Goal: Check status: Check status

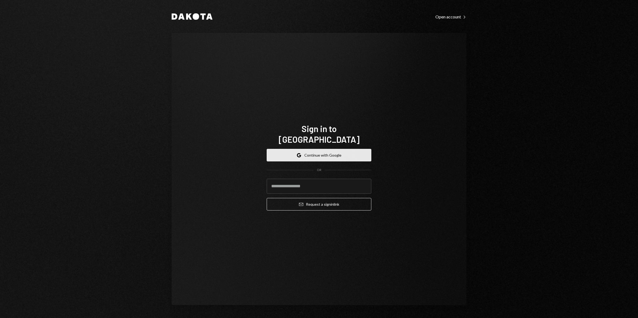
click at [307, 151] on button "Google Continue with Google" at bounding box center [319, 155] width 105 height 13
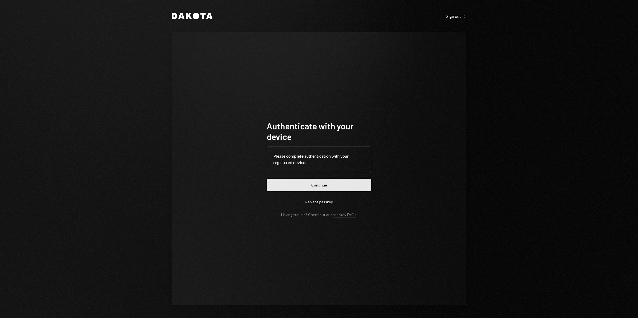
click at [340, 184] on button "Continue" at bounding box center [319, 185] width 105 height 13
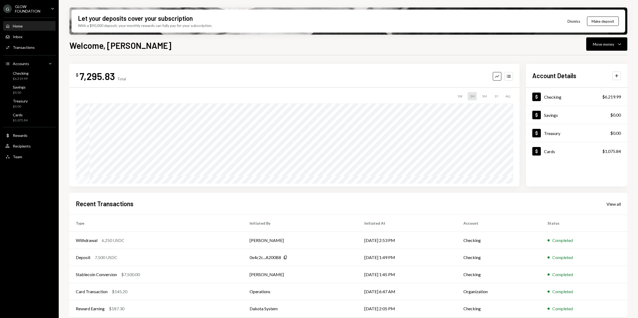
click at [26, 9] on div "GLOW FOUNDATION" at bounding box center [31, 8] width 32 height 9
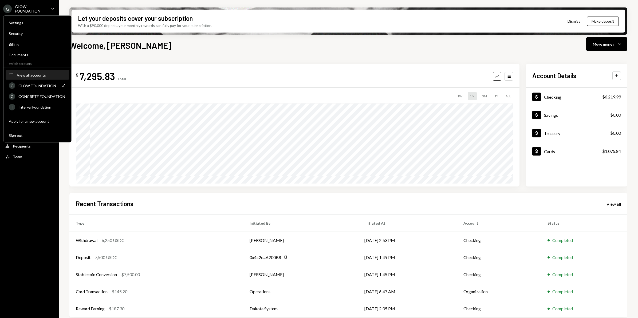
click at [31, 76] on div "View all accounts" at bounding box center [41, 75] width 49 height 5
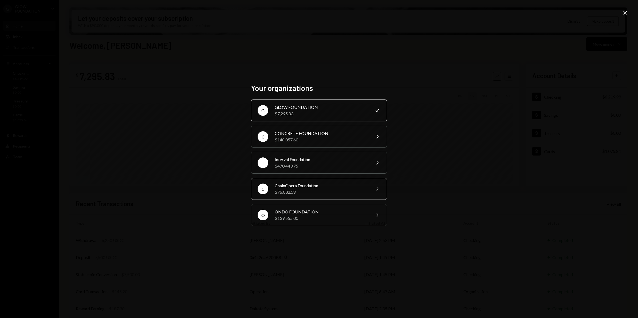
click at [300, 194] on div "$76,032.58" at bounding box center [321, 192] width 93 height 6
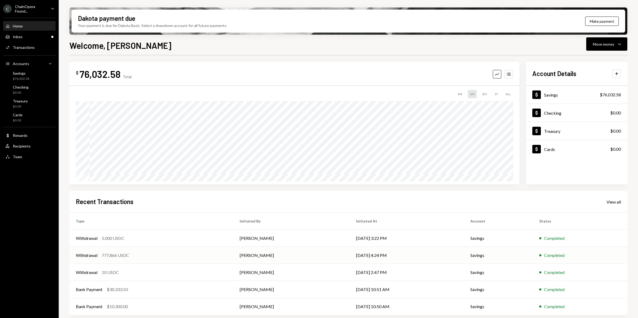
scroll to position [3, 0]
click at [30, 76] on div "Savings $76,032.58" at bounding box center [29, 76] width 48 height 10
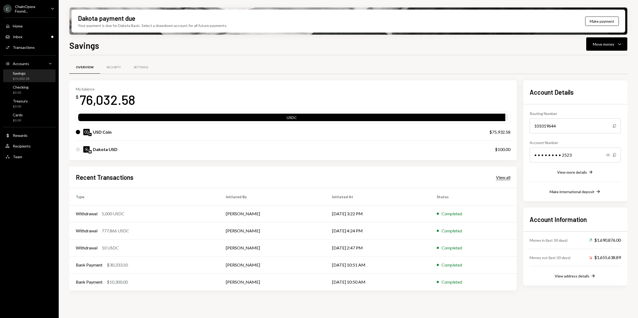
click at [504, 179] on div "View all" at bounding box center [503, 177] width 14 height 5
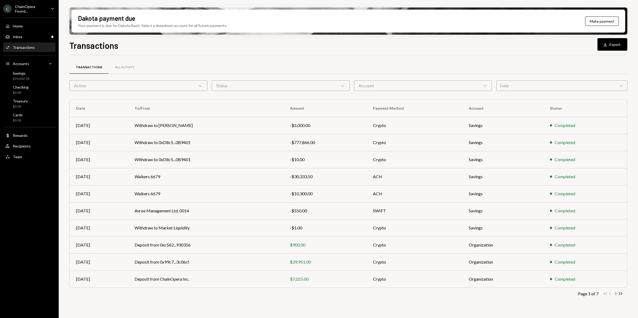
click at [615, 295] on icon "Chevron Right" at bounding box center [615, 293] width 5 height 5
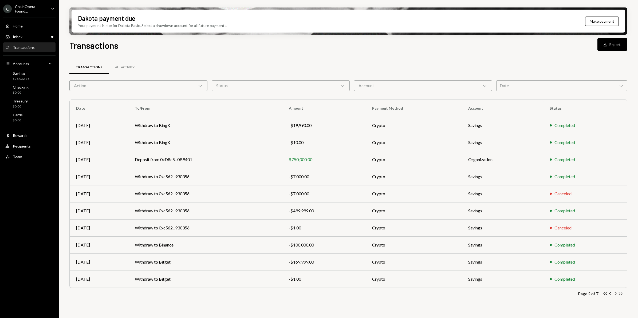
click at [616, 295] on icon "Chevron Right" at bounding box center [615, 293] width 5 height 5
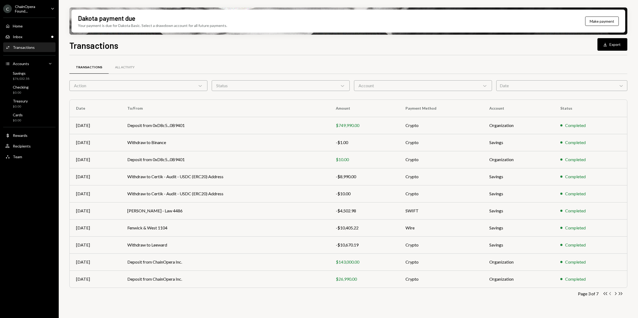
click at [610, 295] on icon "Chevron Left" at bounding box center [610, 293] width 5 height 5
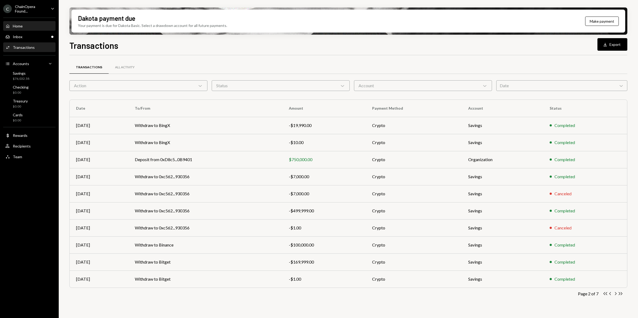
click at [19, 26] on div "Home" at bounding box center [18, 26] width 10 height 5
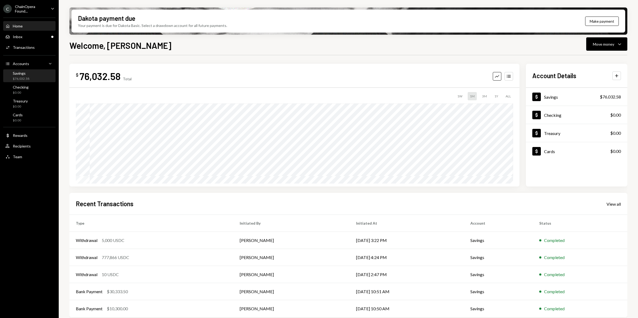
click at [26, 74] on div "Savings" at bounding box center [21, 73] width 17 height 5
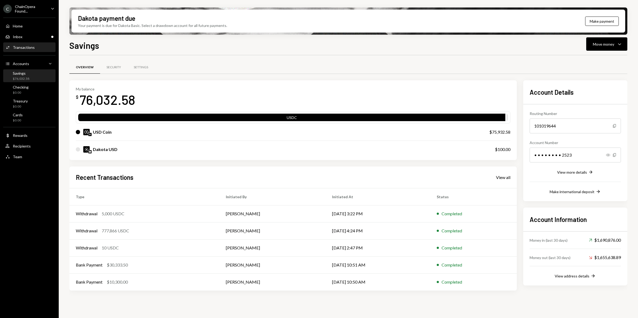
click at [33, 46] on div "Transactions" at bounding box center [24, 47] width 22 height 5
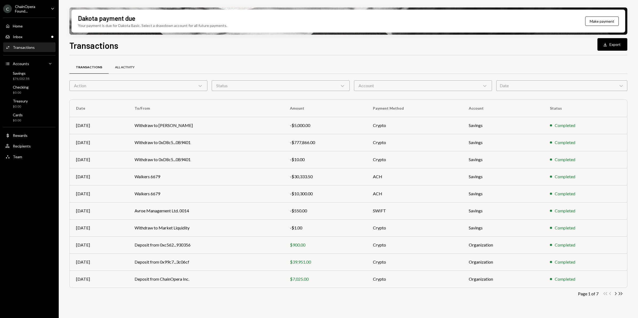
click at [125, 66] on div "All Activity" at bounding box center [124, 67] width 19 height 5
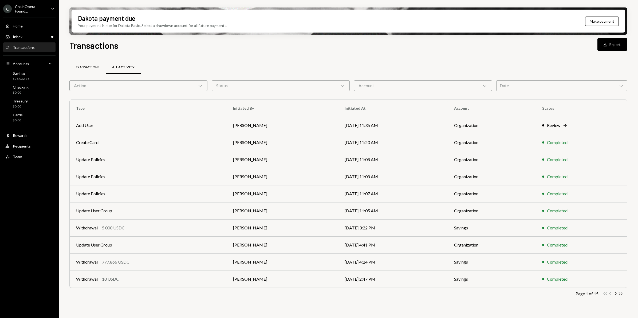
click at [86, 66] on div "Transactions" at bounding box center [88, 67] width 24 height 5
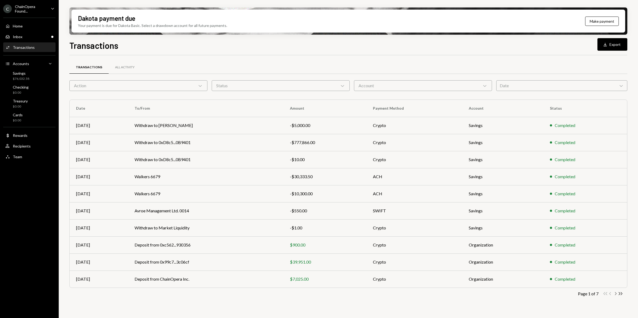
click at [616, 295] on icon "Chevron Right" at bounding box center [615, 293] width 5 height 5
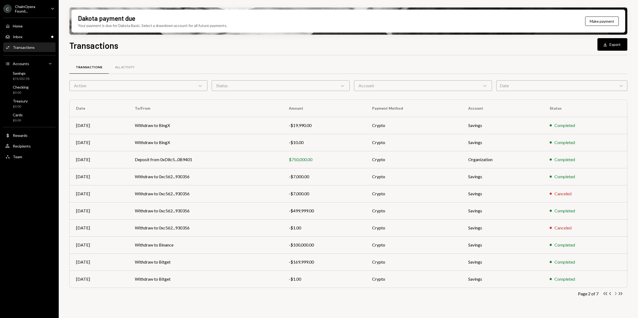
click at [614, 296] on icon "Chevron Right" at bounding box center [615, 293] width 5 height 5
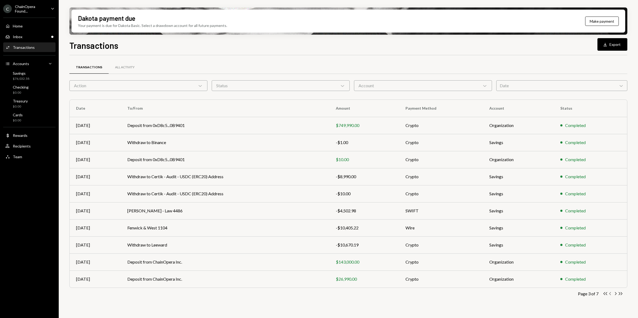
click at [611, 295] on icon "Chevron Left" at bounding box center [610, 293] width 5 height 5
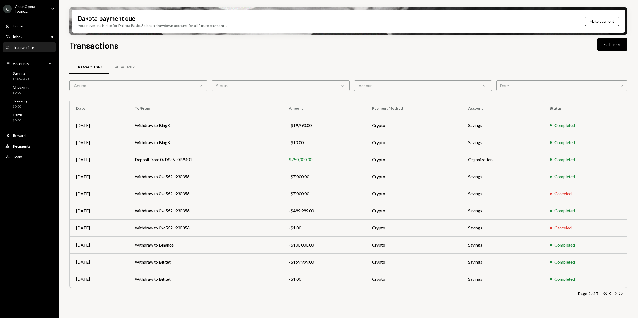
click at [616, 295] on icon "Chevron Right" at bounding box center [615, 293] width 5 height 5
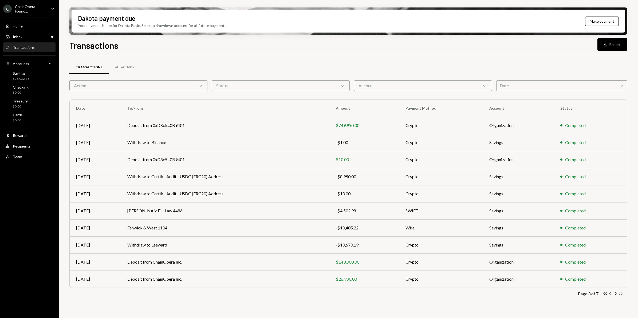
click at [611, 295] on icon "button" at bounding box center [611, 293] width 2 height 3
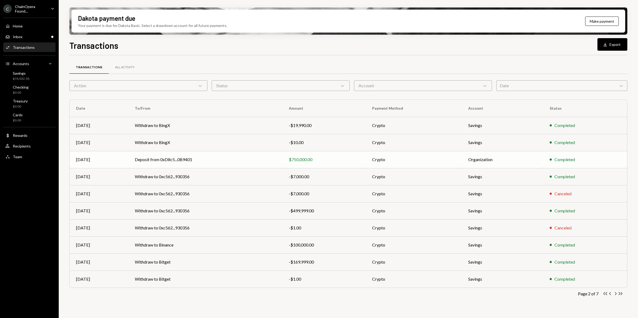
click at [248, 162] on td "Deposit from 0xD8c5...0B9401" at bounding box center [205, 159] width 154 height 17
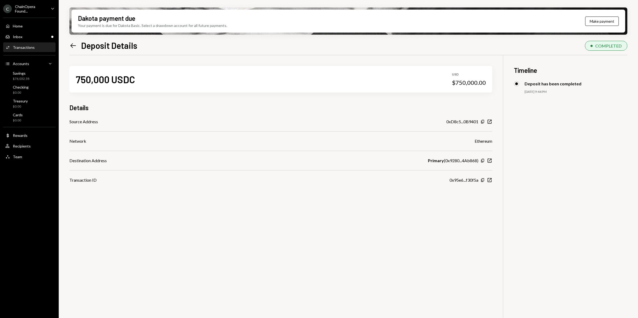
click at [72, 43] on icon "Left Arrow" at bounding box center [72, 45] width 7 height 7
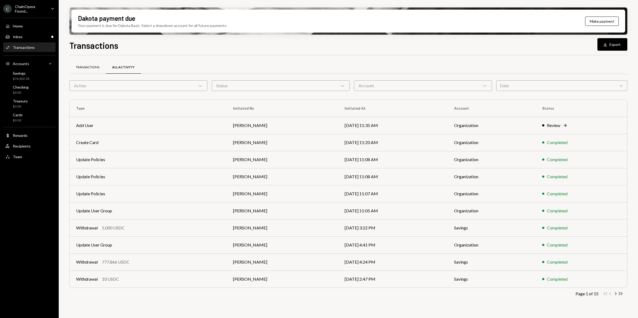
click at [90, 66] on div "Transactions" at bounding box center [88, 67] width 24 height 5
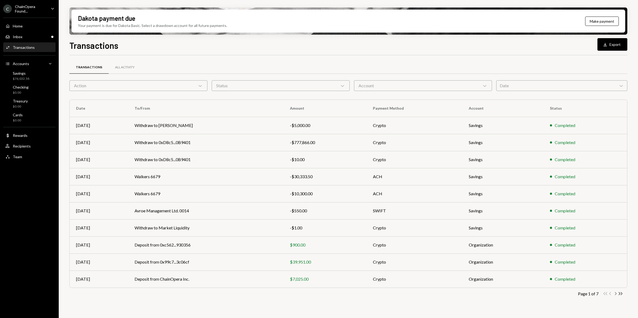
click at [615, 295] on icon "Chevron Right" at bounding box center [615, 293] width 5 height 5
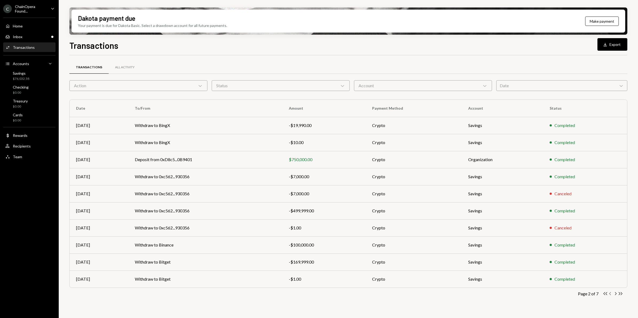
click at [610, 295] on icon "button" at bounding box center [611, 293] width 2 height 3
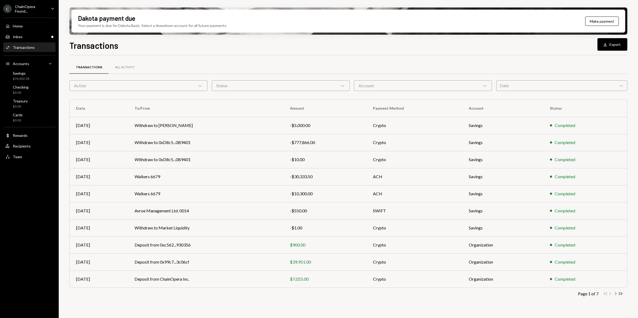
click at [615, 295] on icon "Chevron Right" at bounding box center [615, 293] width 5 height 5
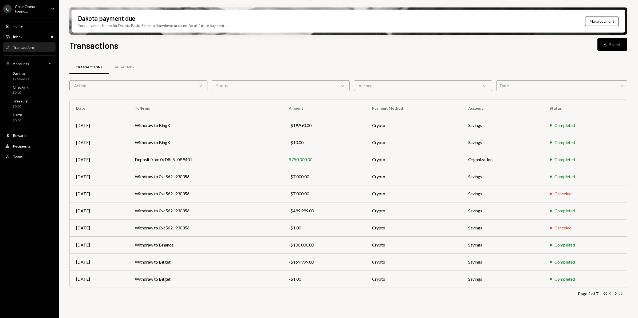
click at [610, 296] on icon "Chevron Left" at bounding box center [610, 293] width 5 height 5
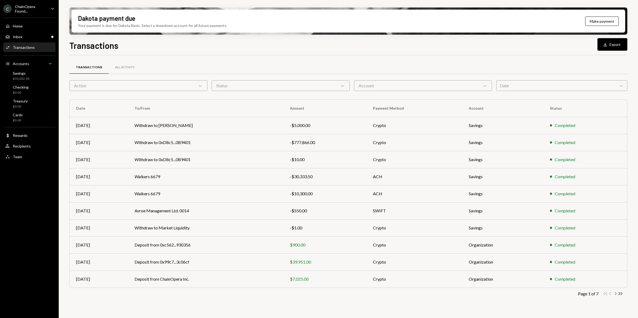
click at [616, 294] on icon "Chevron Right" at bounding box center [615, 293] width 5 height 5
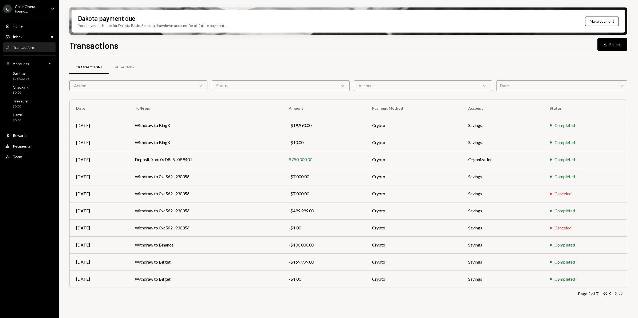
click at [616, 294] on icon "Chevron Right" at bounding box center [615, 293] width 5 height 5
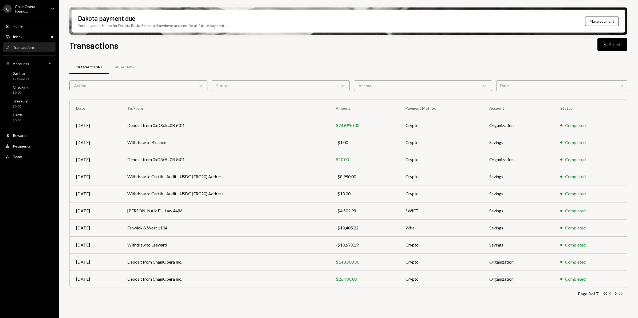
click at [611, 295] on icon "Chevron Left" at bounding box center [610, 293] width 5 height 5
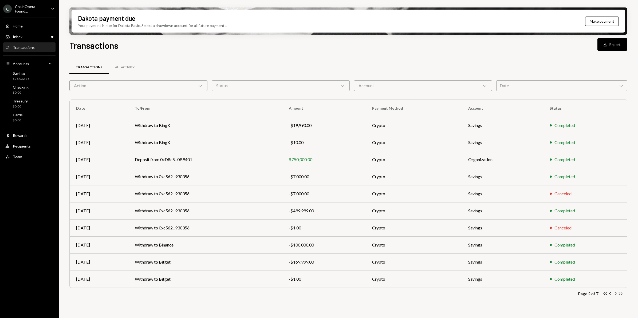
click at [615, 294] on icon "Chevron Right" at bounding box center [615, 293] width 5 height 5
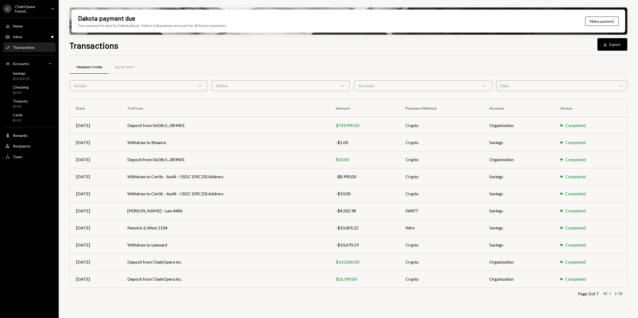
click at [610, 295] on icon "Chevron Left" at bounding box center [610, 293] width 5 height 5
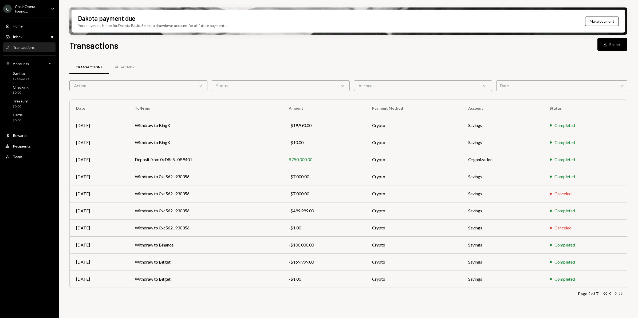
click at [616, 295] on icon "button" at bounding box center [616, 293] width 2 height 3
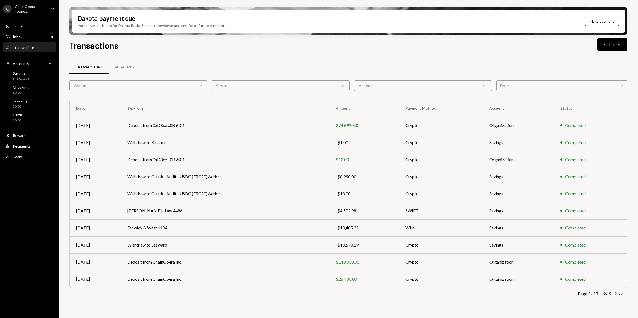
click at [616, 294] on icon "Chevron Right" at bounding box center [615, 293] width 5 height 5
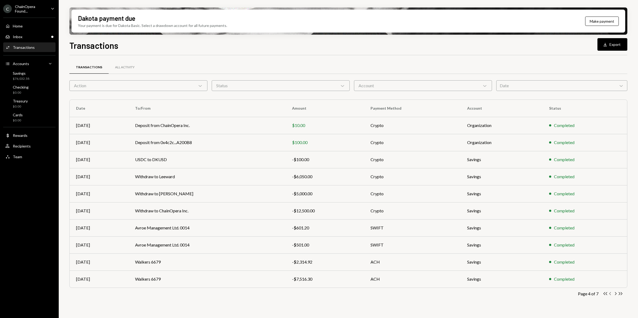
click at [610, 294] on icon "Chevron Left" at bounding box center [610, 293] width 5 height 5
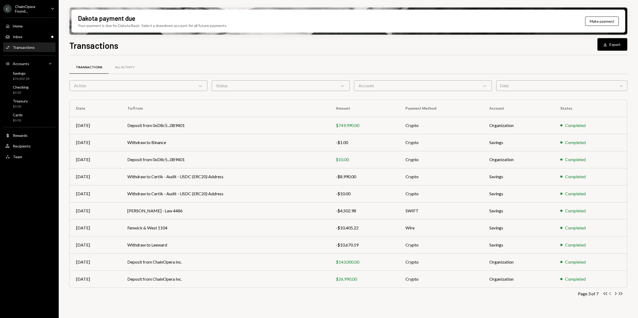
click at [612, 295] on icon "Chevron Left" at bounding box center [610, 293] width 5 height 5
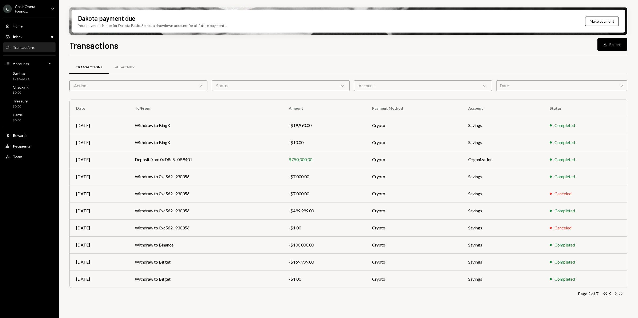
click at [616, 295] on icon "Chevron Right" at bounding box center [615, 293] width 5 height 5
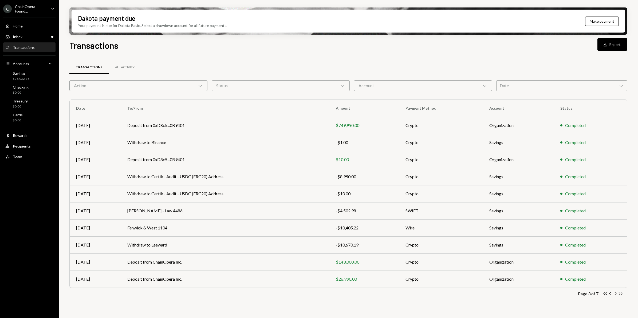
click at [616, 295] on icon "Chevron Right" at bounding box center [615, 293] width 5 height 5
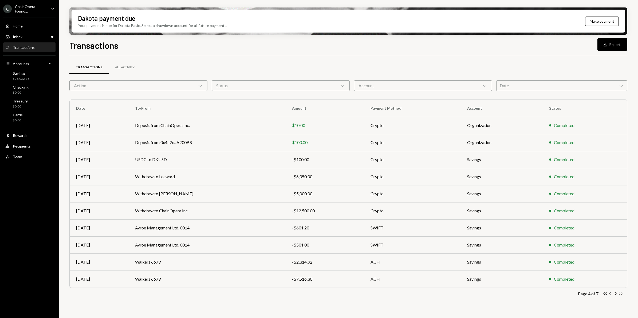
click at [611, 295] on icon "Chevron Left" at bounding box center [610, 293] width 5 height 5
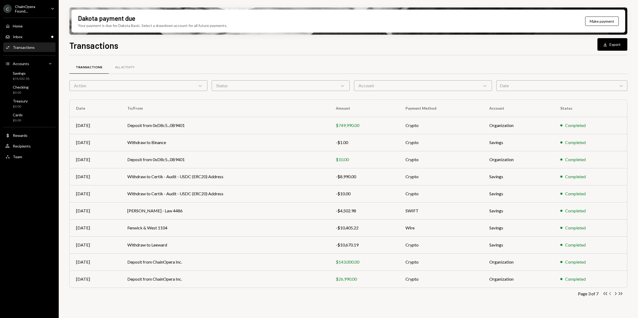
click at [610, 295] on icon "Chevron Left" at bounding box center [610, 293] width 5 height 5
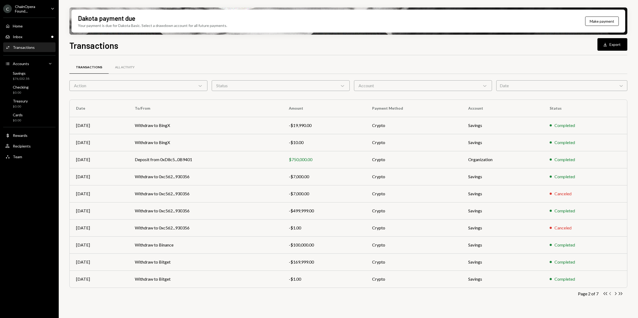
click at [612, 295] on icon "Chevron Left" at bounding box center [610, 293] width 5 height 5
